Goal: Communication & Community: Connect with others

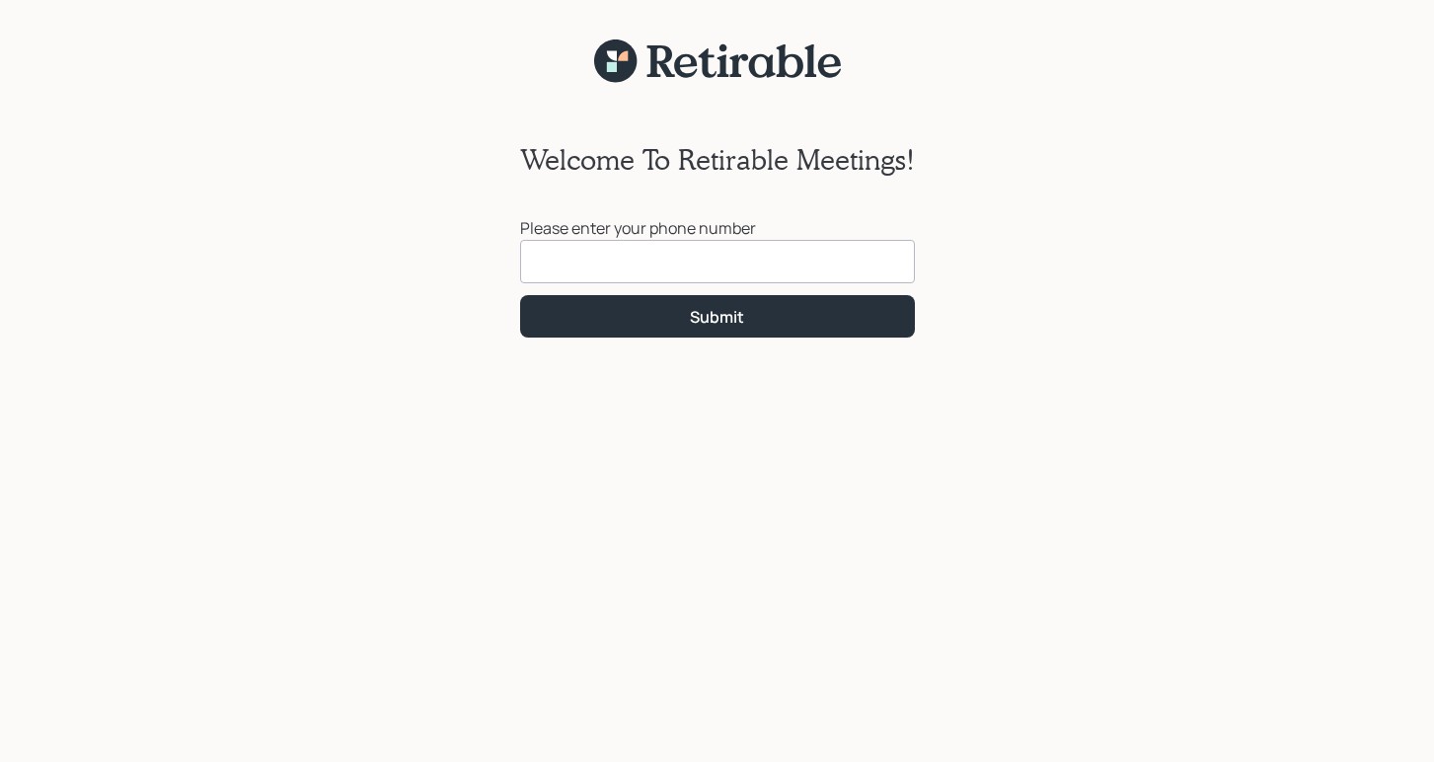
click at [599, 269] on input at bounding box center [717, 261] width 395 height 43
type input "[PHONE_NUMBER]"
click at [716, 316] on button "Submit" at bounding box center [717, 316] width 395 height 42
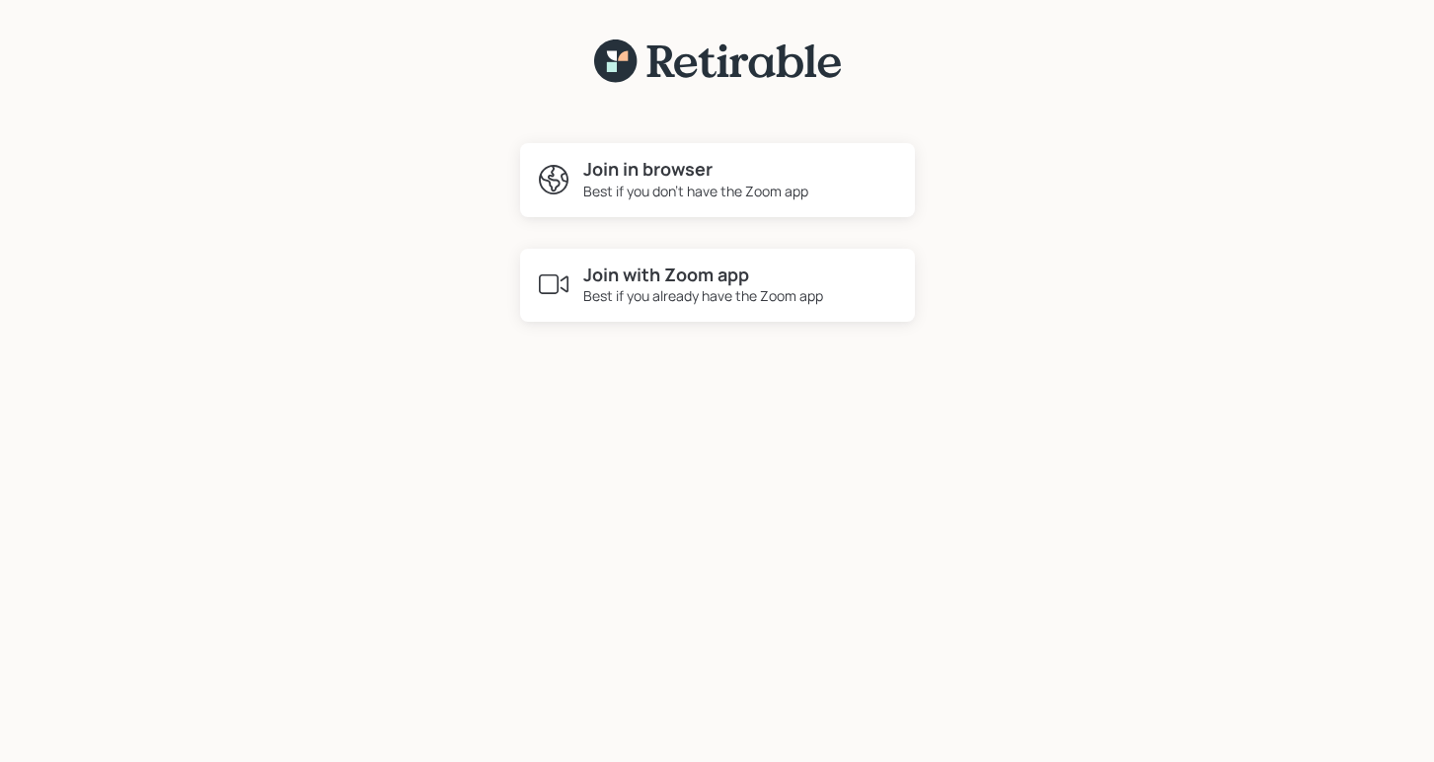
click at [736, 170] on h4 "Join in browser" at bounding box center [695, 170] width 225 height 22
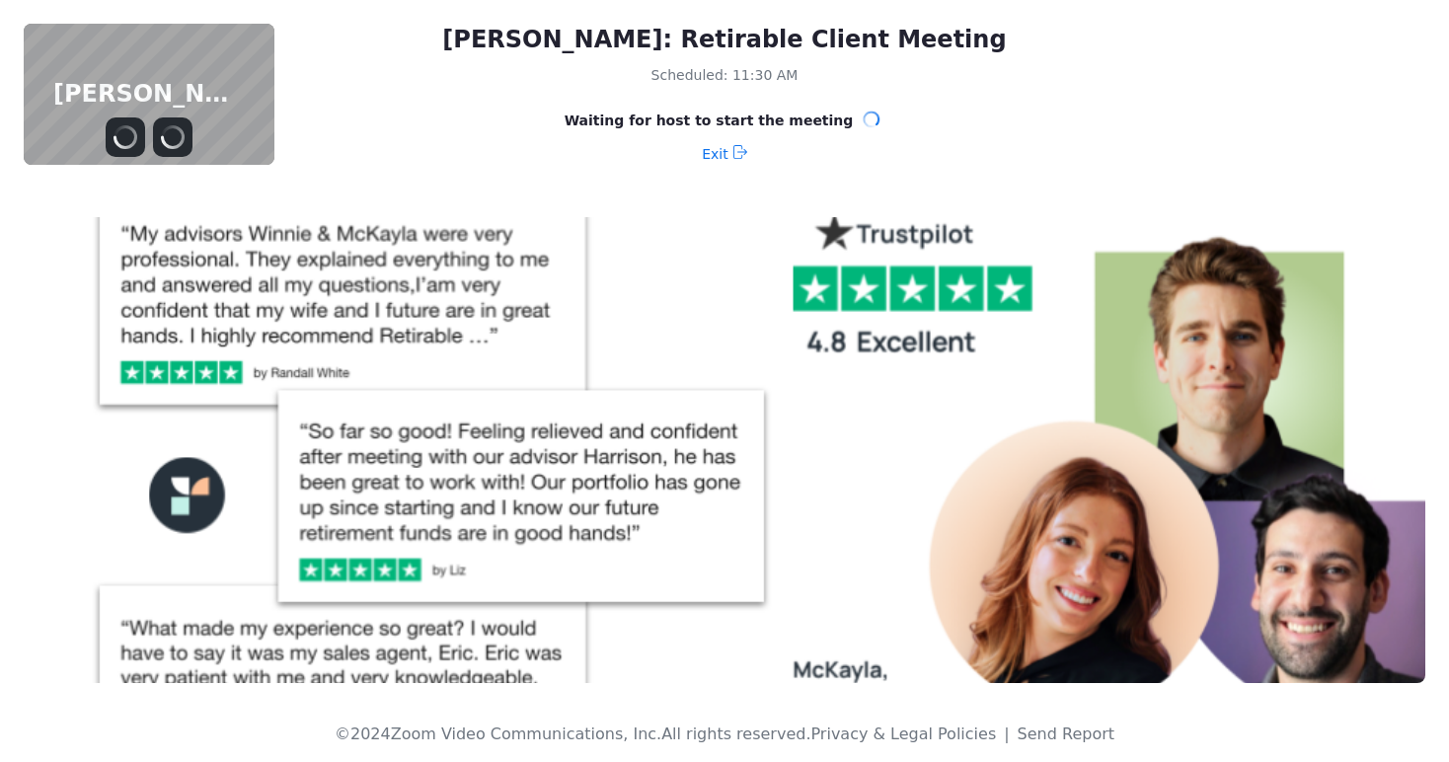
click at [154, 126] on button "Stop Video" at bounding box center [172, 136] width 39 height 39
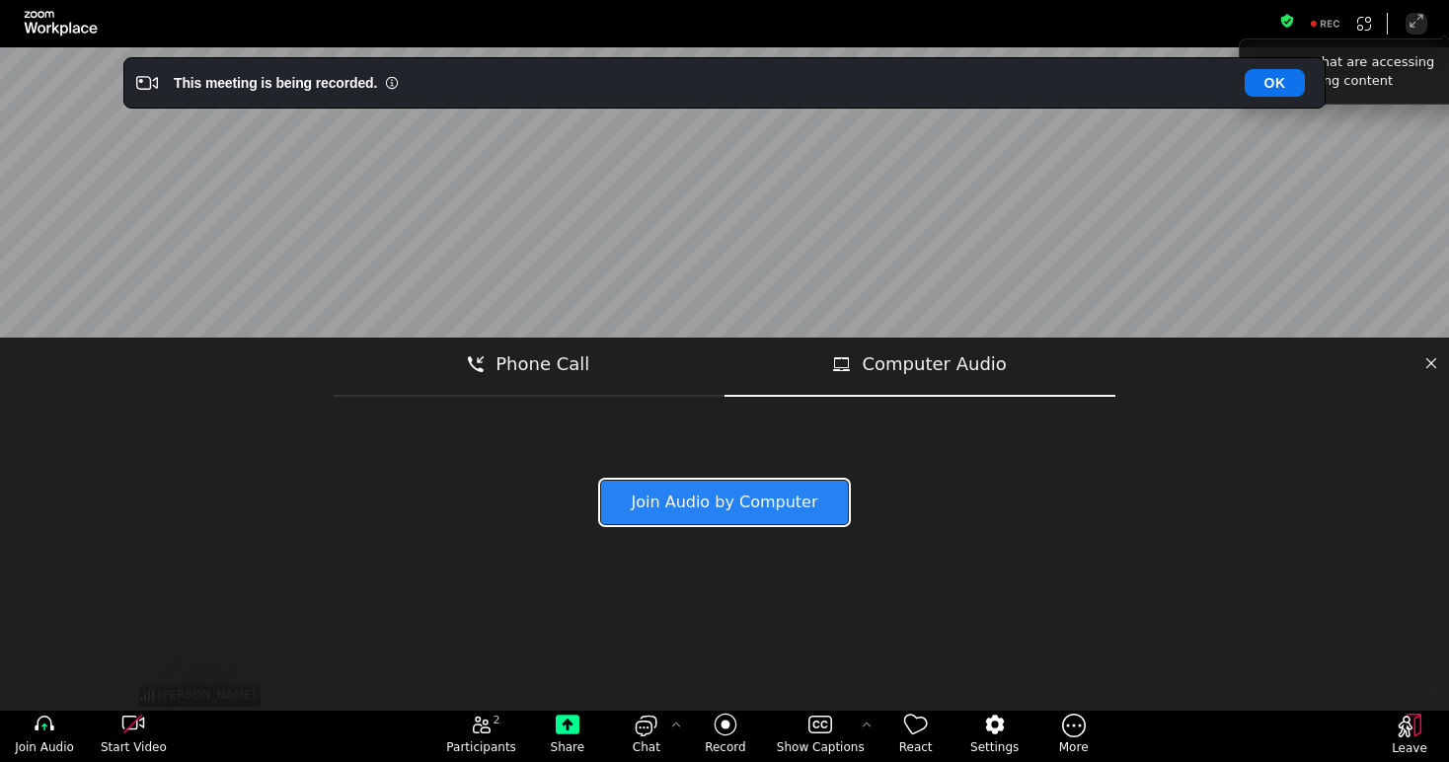
click at [699, 491] on button "Join Audio by Computer" at bounding box center [724, 502] width 247 height 43
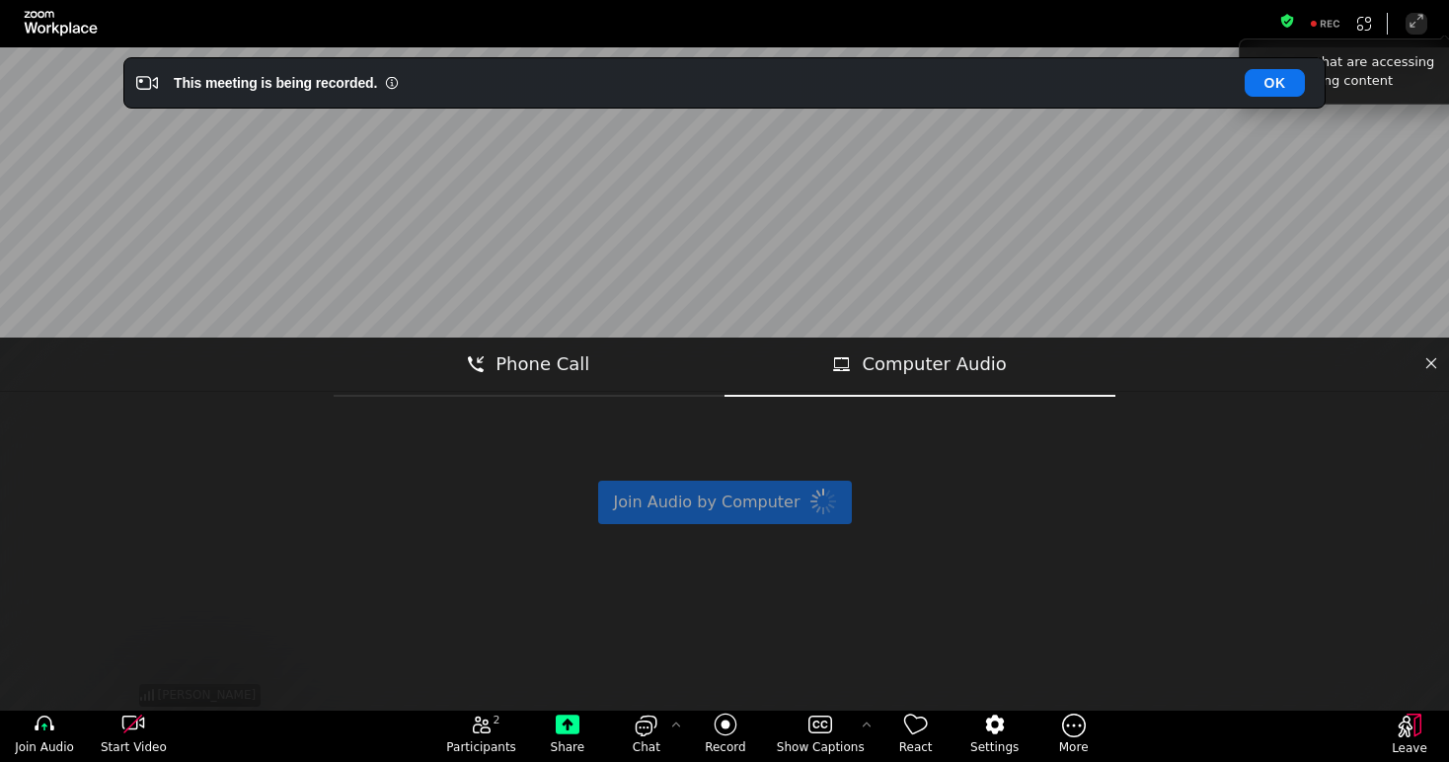
click at [698, 507] on div "[PERSON_NAME]" at bounding box center [724, 378] width 1179 height 663
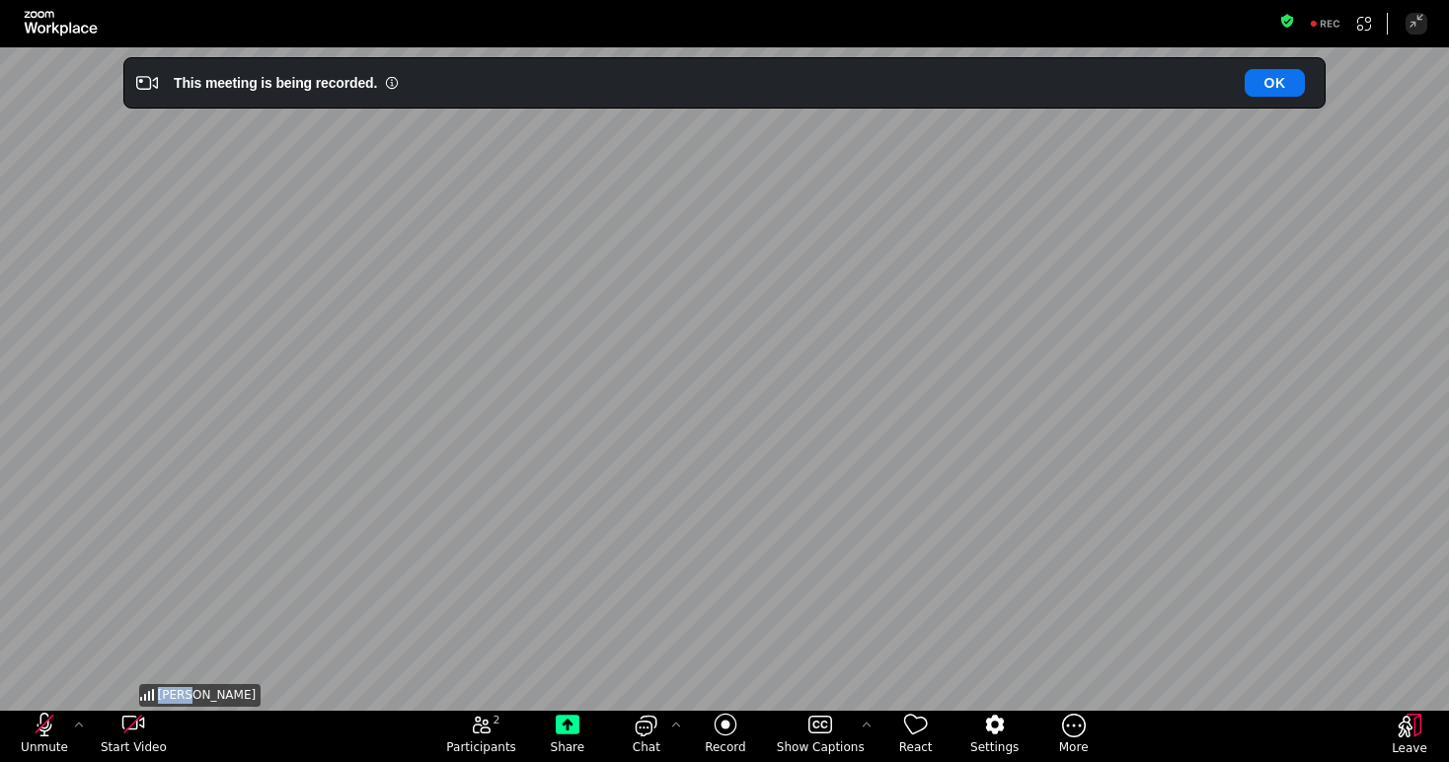
click at [698, 586] on div "[PERSON_NAME]" at bounding box center [724, 378] width 1179 height 663
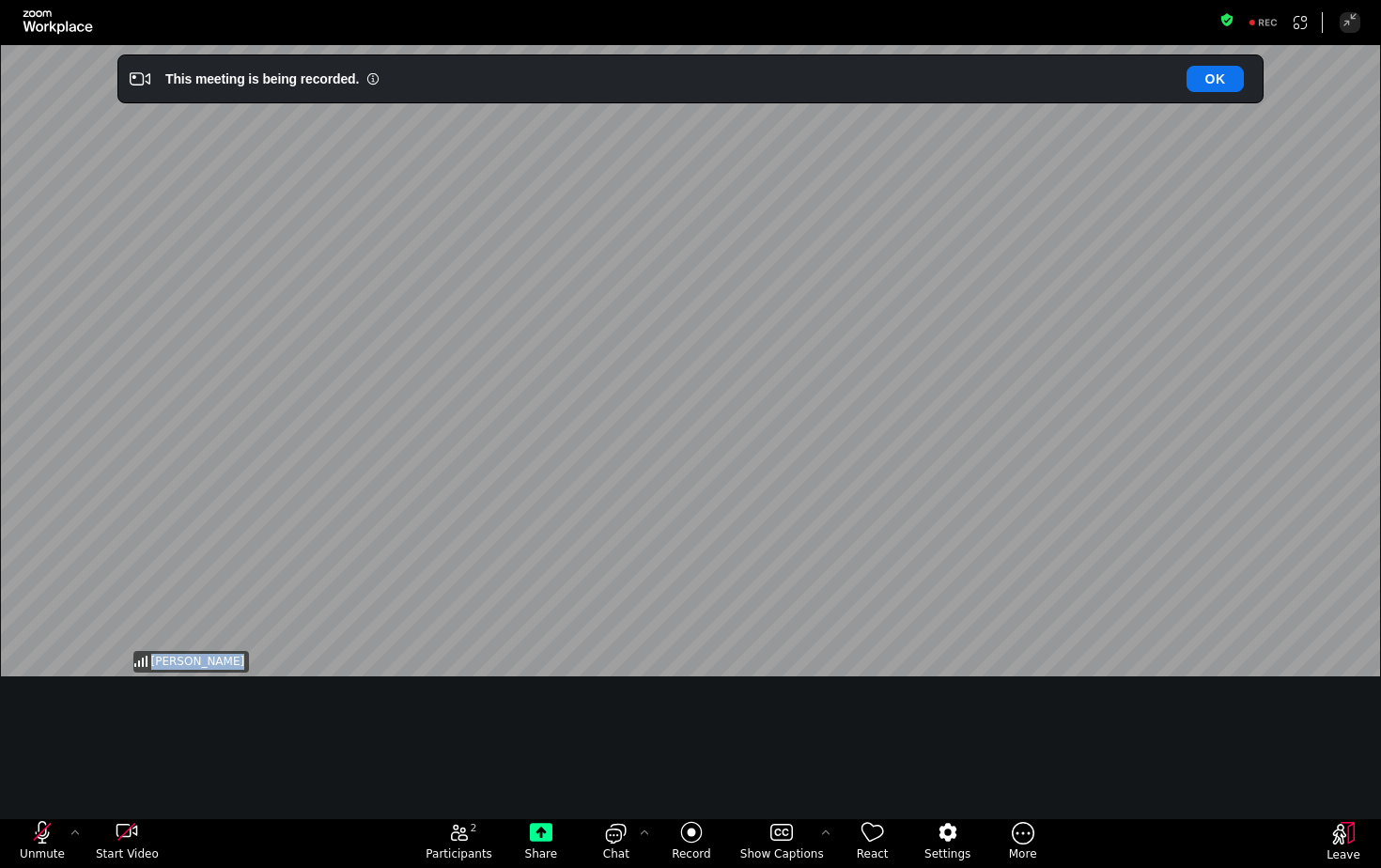
click at [1206, 154] on div "[PERSON_NAME]" at bounding box center [690, 360] width 1122 height 631
click at [700, 552] on div "[PERSON_NAME]" at bounding box center [690, 360] width 1122 height 631
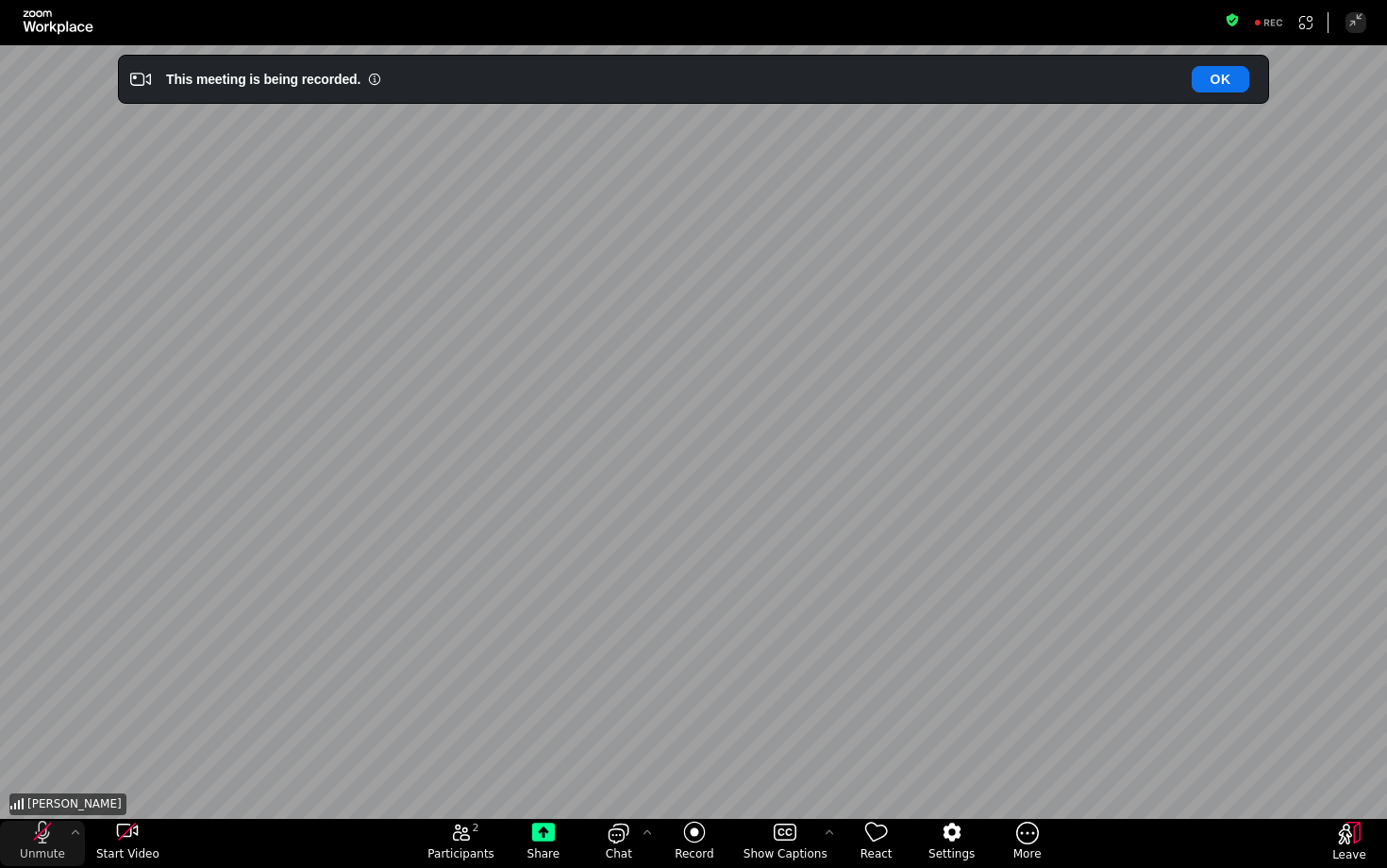
click at [42, 727] on icon "unmute my microphone" at bounding box center [43, 833] width 14 height 23
click at [131, 727] on icon "start my video" at bounding box center [127, 831] width 22 height 13
click at [124, 727] on icon "start my video" at bounding box center [126, 832] width 18 height 18
click at [45, 727] on icon "mute my microphone" at bounding box center [43, 833] width 23 height 23
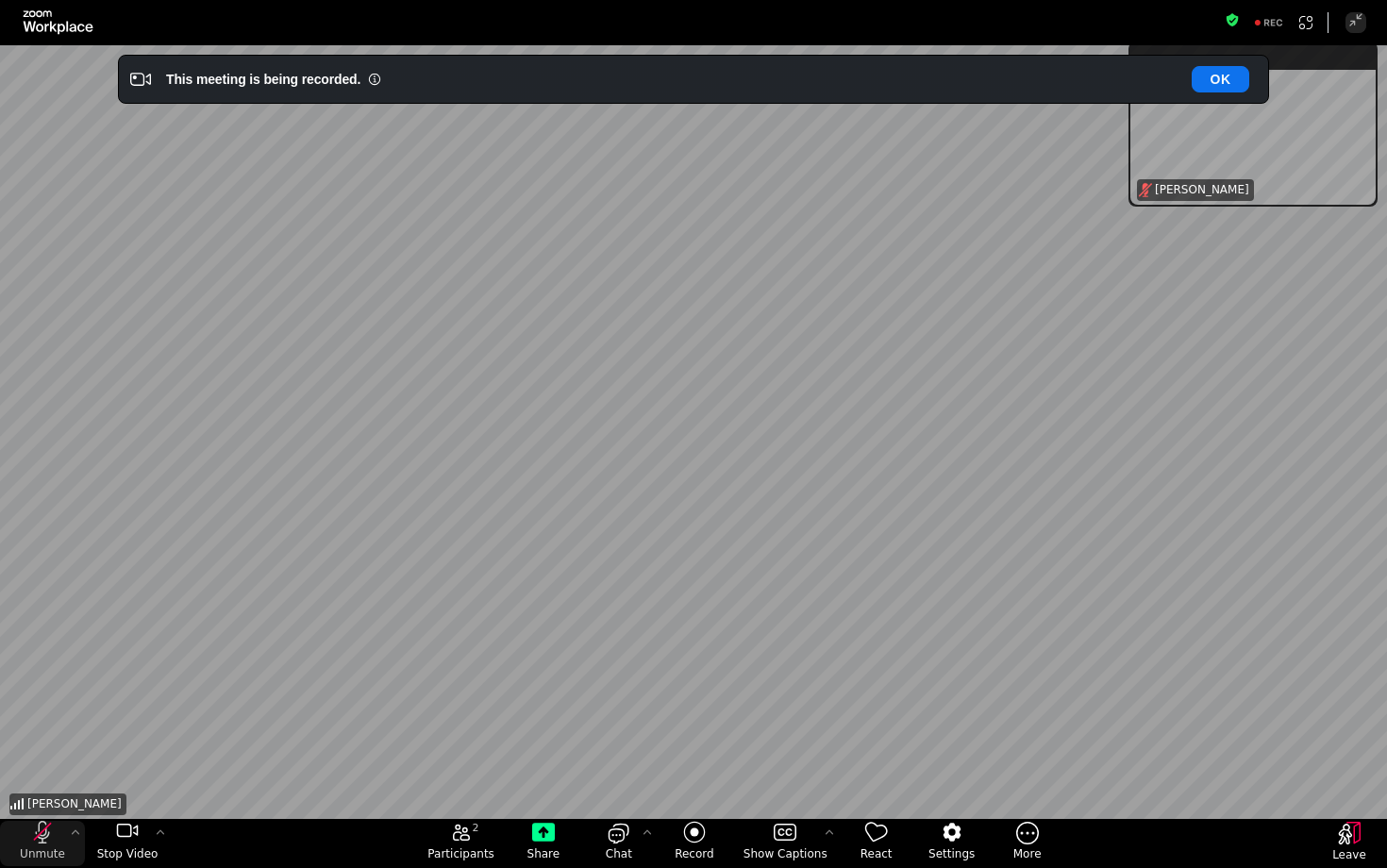
click at [45, 727] on icon "unmute my microphone" at bounding box center [43, 833] width 23 height 23
click at [1214, 78] on button "OK" at bounding box center [1220, 79] width 57 height 27
